Goal: Task Accomplishment & Management: Use online tool/utility

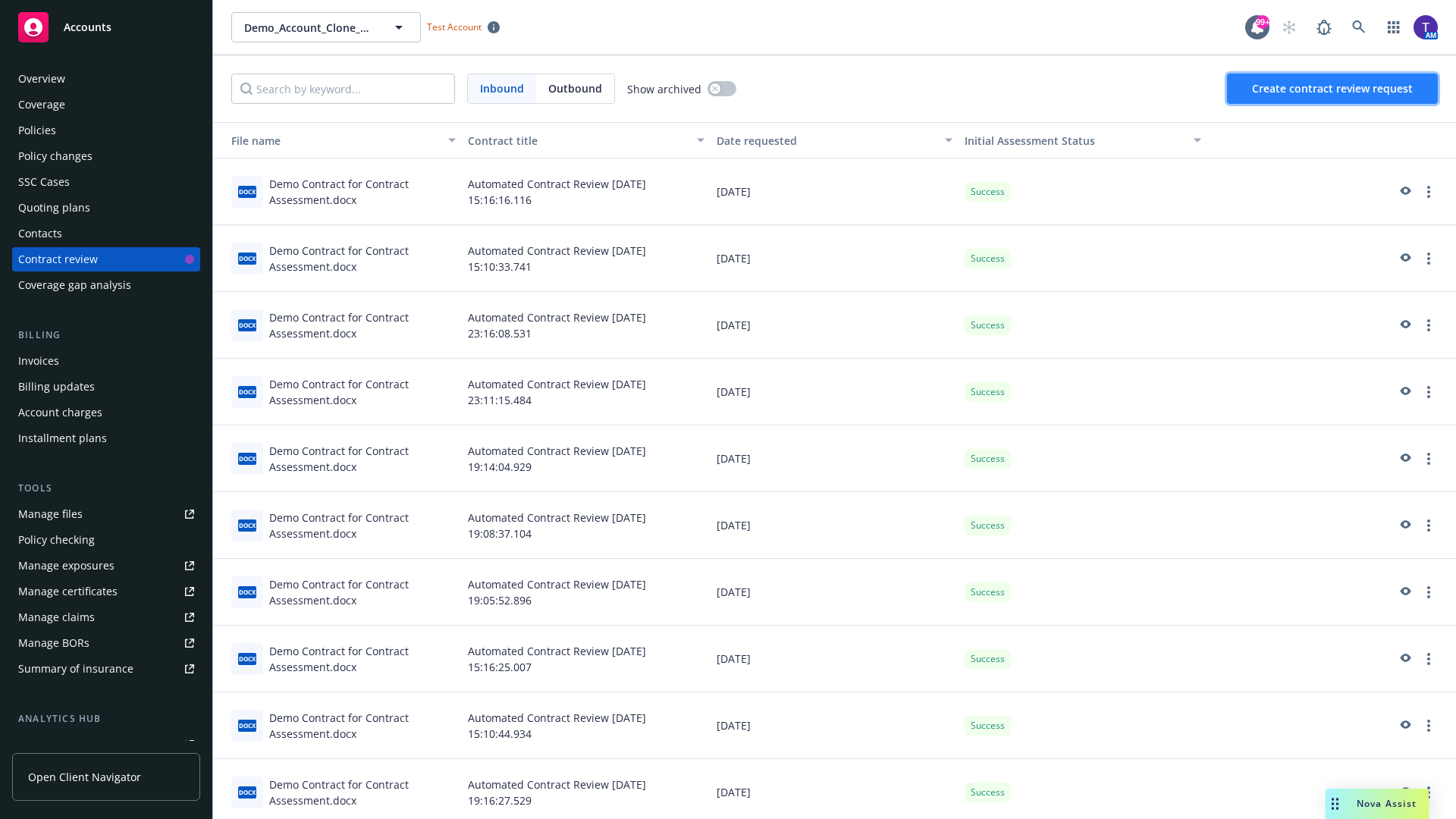
click at [1333, 88] on span "Create contract review request" at bounding box center [1333, 88] width 161 height 14
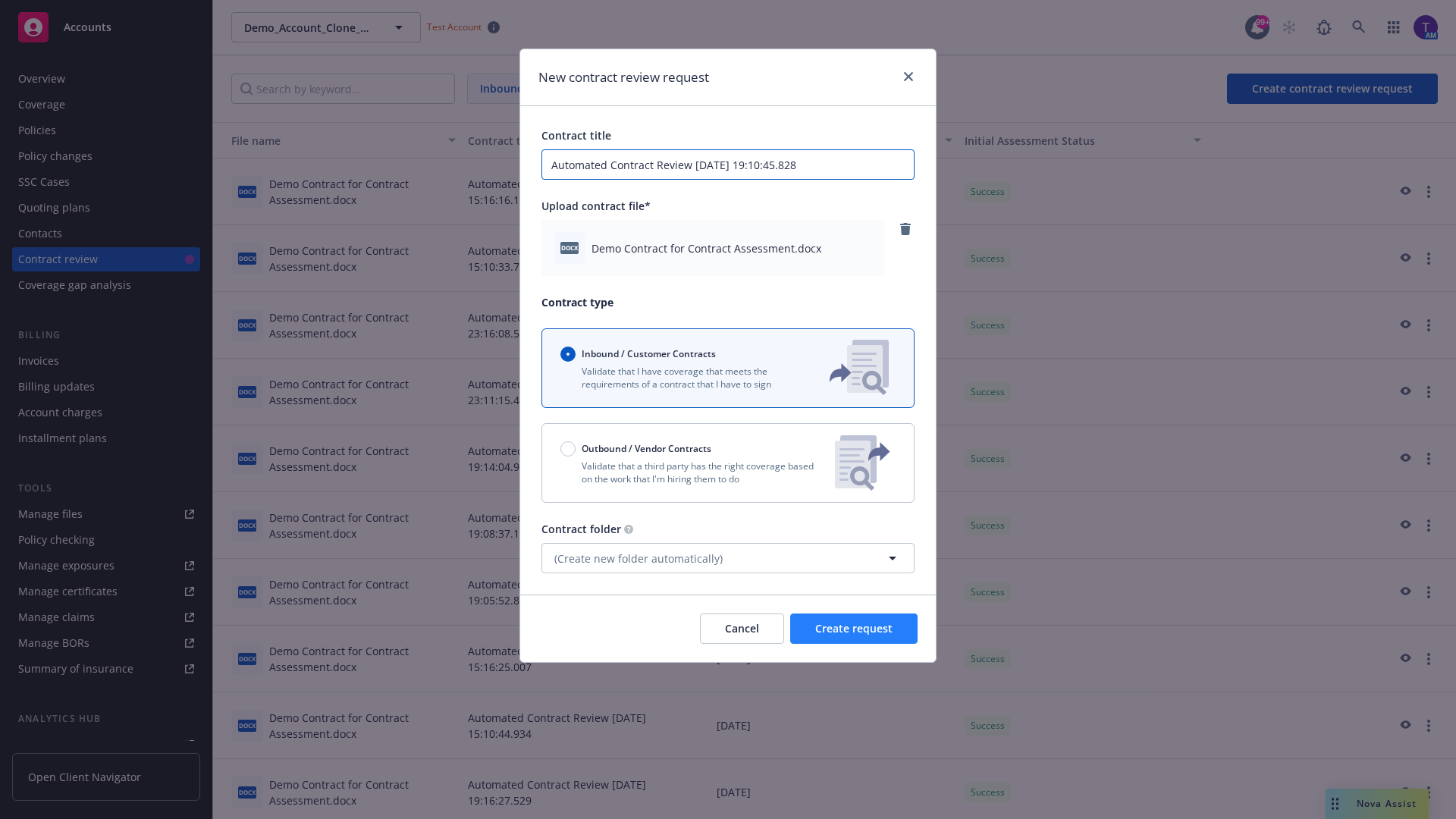
type input "Automated Contract Review [DATE] 19:10:45.828"
click at [854, 629] on span "Create request" at bounding box center [854, 628] width 77 height 14
